Goal: Obtain resource: Download file/media

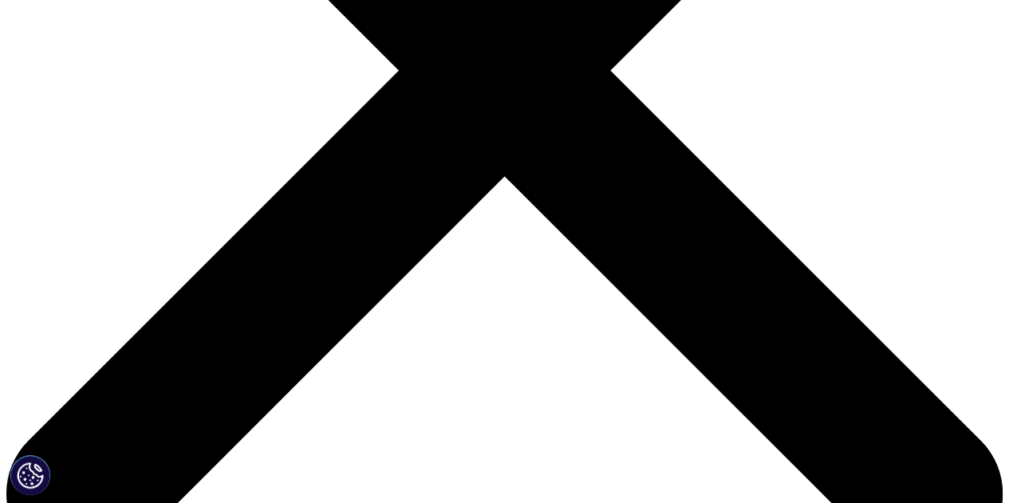
scroll to position [243, 941]
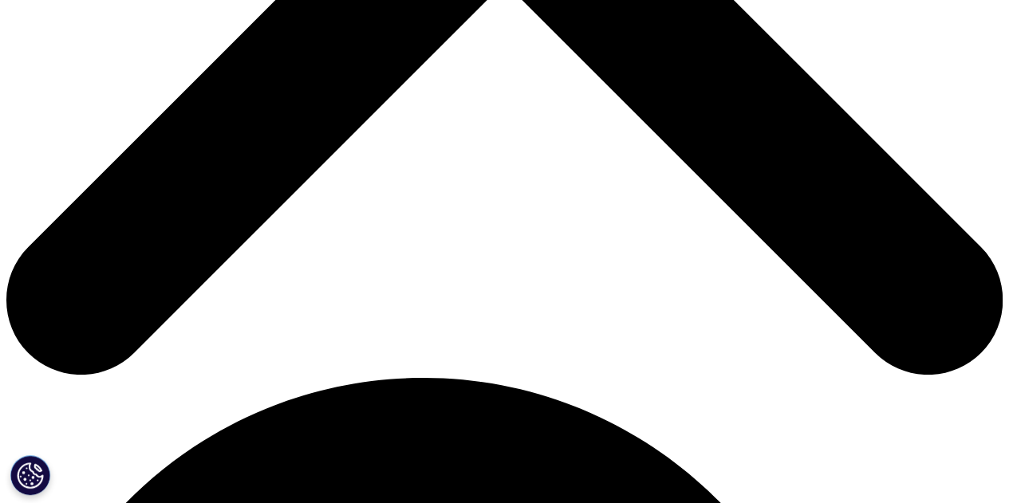
scroll to position [660, 0]
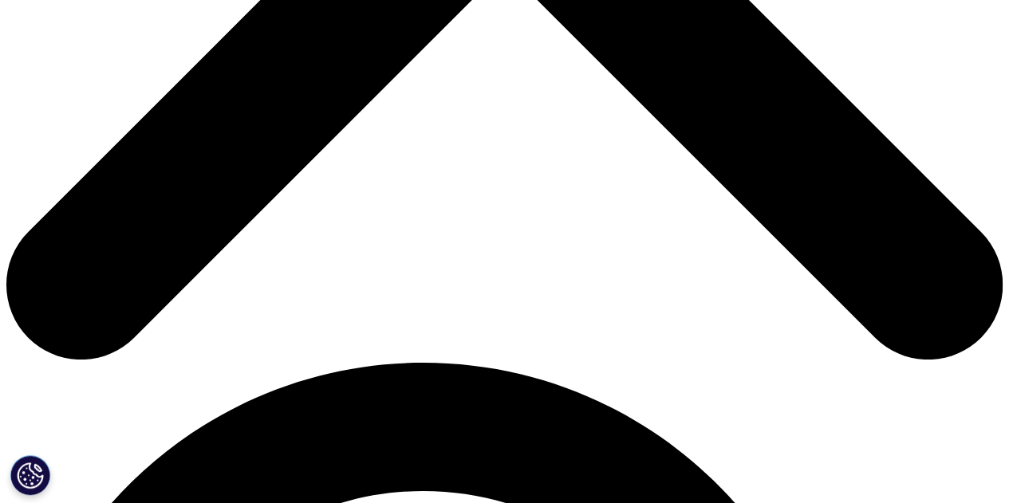
type input "Shekhar"
type input "Gupta"
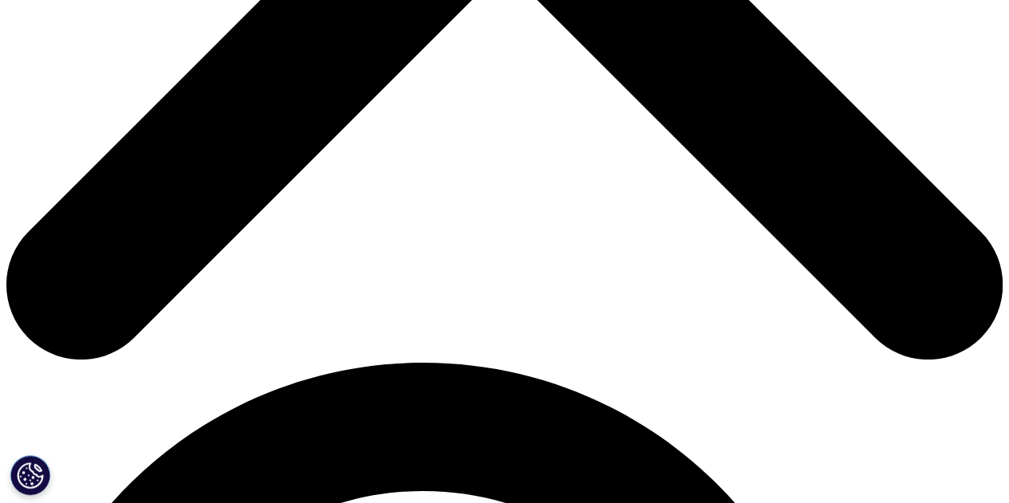
scroll to position [617, 941]
type input "test"
type input "test1"
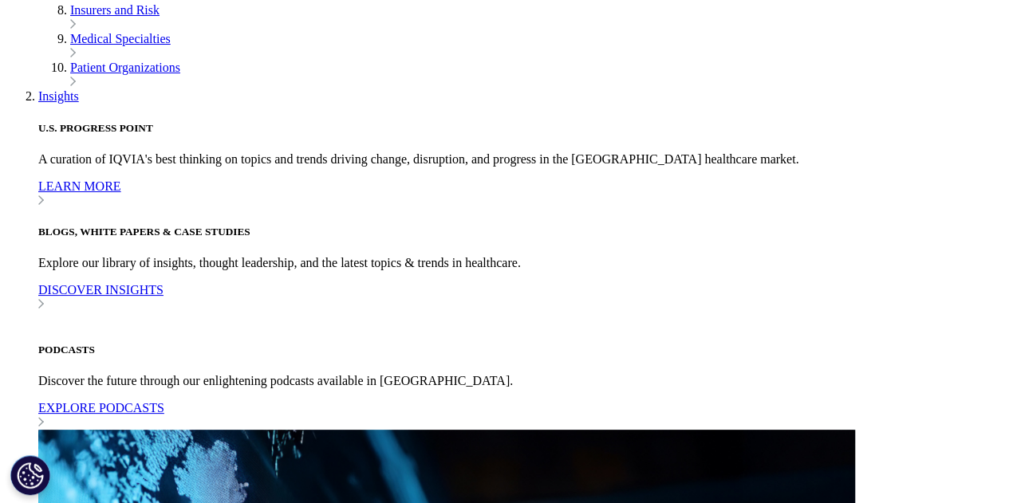
scroll to position [677, 0]
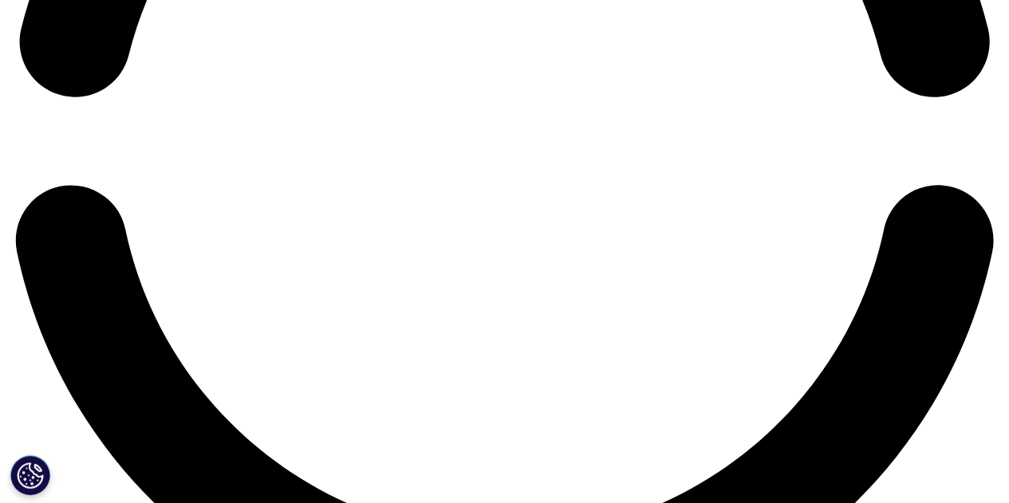
scroll to position [2372, 0]
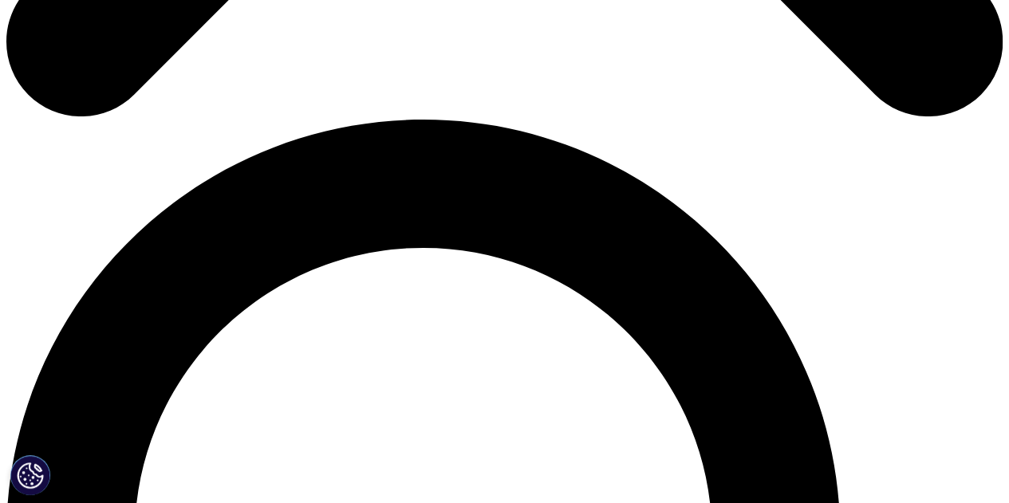
scroll to position [911, 0]
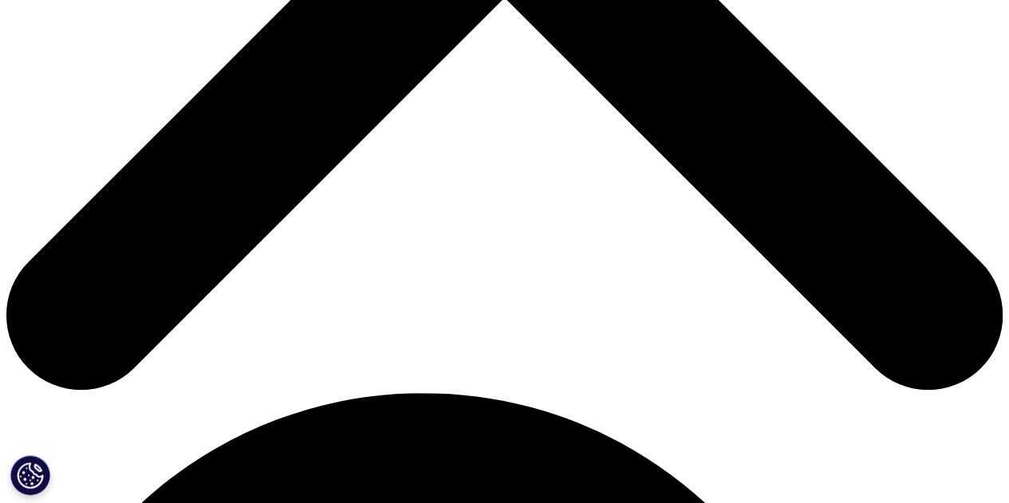
scroll to position [631, 0]
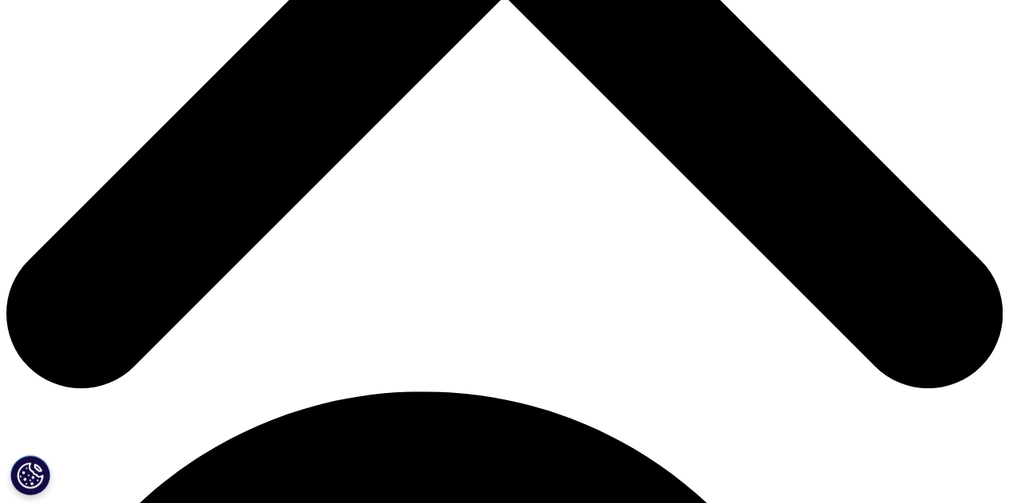
checkbox input "true"
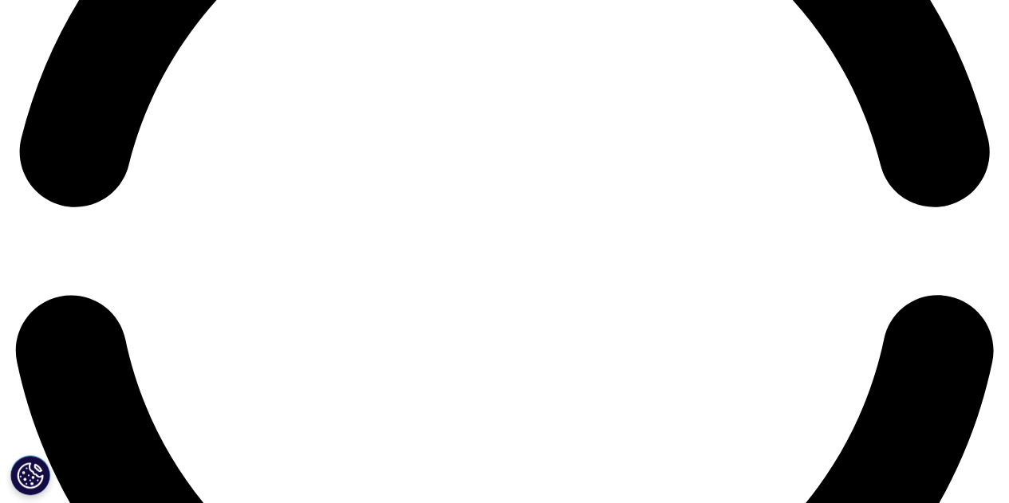
scroll to position [2263, 0]
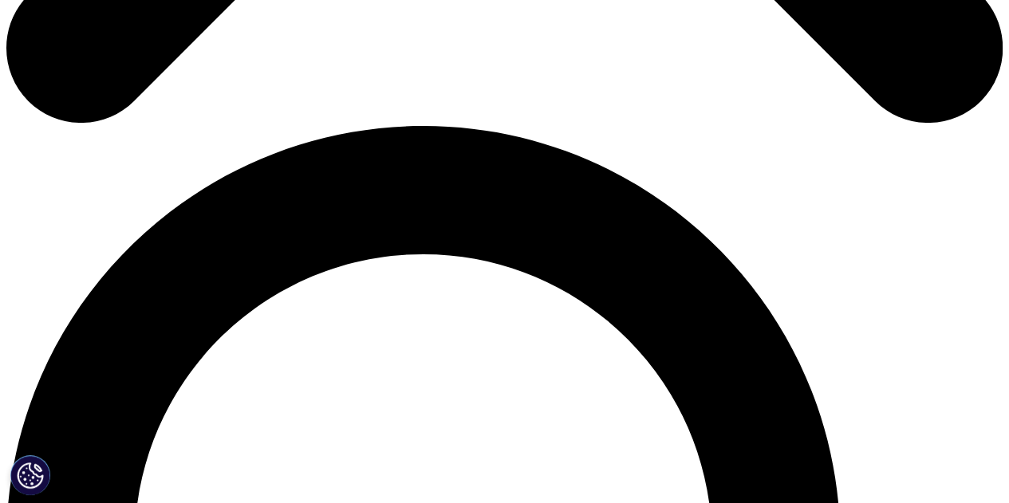
scroll to position [901, 0]
